Goal: Communication & Community: Ask a question

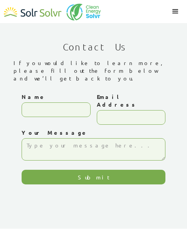
click at [24, 129] on label "Your Message" at bounding box center [94, 133] width 144 height 8
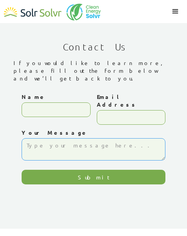
click at [24, 138] on textarea "Your Message" at bounding box center [94, 149] width 144 height 22
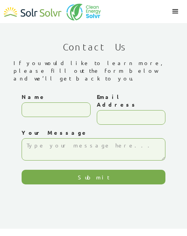
drag, startPoint x: 24, startPoint y: 110, endPoint x: 45, endPoint y: 98, distance: 24.3
click at [24, 110] on div "Name" at bounding box center [56, 111] width 69 height 36
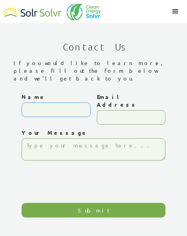
click at [45, 103] on input "Name" at bounding box center [56, 110] width 69 height 15
type input "Regina"
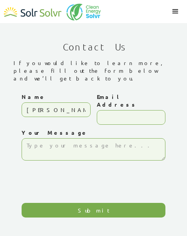
click at [124, 111] on div "Email Address" at bounding box center [131, 111] width 69 height 36
click at [126, 110] on input "Email Address" at bounding box center [131, 117] width 69 height 15
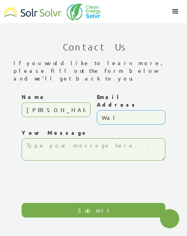
type input "Walt"
type textarea "x"
type input "Walton"
type textarea "x"
type input "Walton"
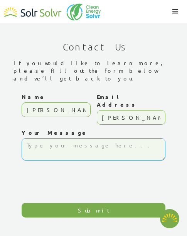
click at [93, 138] on textarea "Your Message" at bounding box center [94, 149] width 144 height 22
type textarea "x"
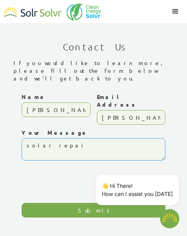
type textarea "solar repair"
type textarea "x"
type textarea "solar repair"
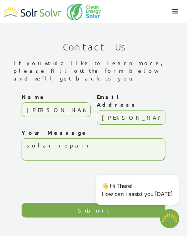
click at [56, 203] on input "Submit" at bounding box center [94, 210] width 144 height 15
type input "Please wait..."
type textarea "x"
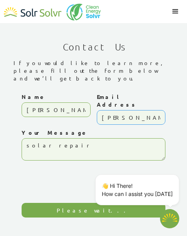
click at [127, 110] on input "Walton" at bounding box center [131, 117] width 69 height 15
type input "Walton@gmail.com"
type textarea "x"
type input "Walton@gmail.com"
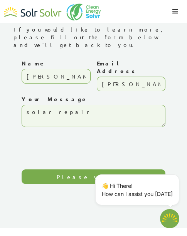
scroll to position [77, 0]
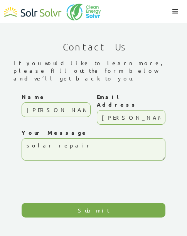
click at [125, 110] on input "Walton@gmail.com" at bounding box center [131, 117] width 69 height 15
type textarea "x"
click at [125, 110] on input "Walton@gmail.com" at bounding box center [131, 117] width 69 height 15
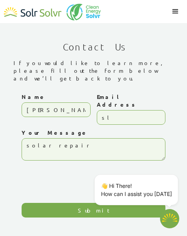
type input "sli"
type textarea "x"
type input "slim"
type textarea "x"
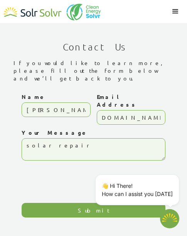
type input "slimgoodie.rw@gmail.com"
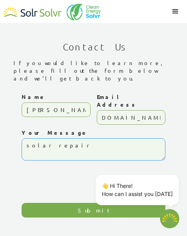
click at [43, 138] on textarea "solar repair" at bounding box center [94, 149] width 144 height 22
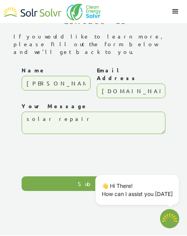
scroll to position [39, 0]
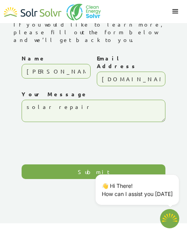
click at [68, 165] on input "Submit" at bounding box center [94, 172] width 144 height 15
type input "Please wait..."
type textarea "x"
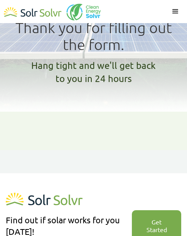
scroll to position [28, 0]
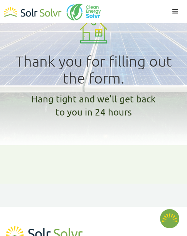
type textarea "x"
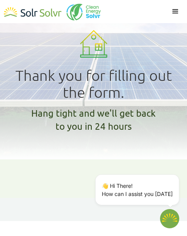
scroll to position [0, 0]
